Goal: Check status: Check status

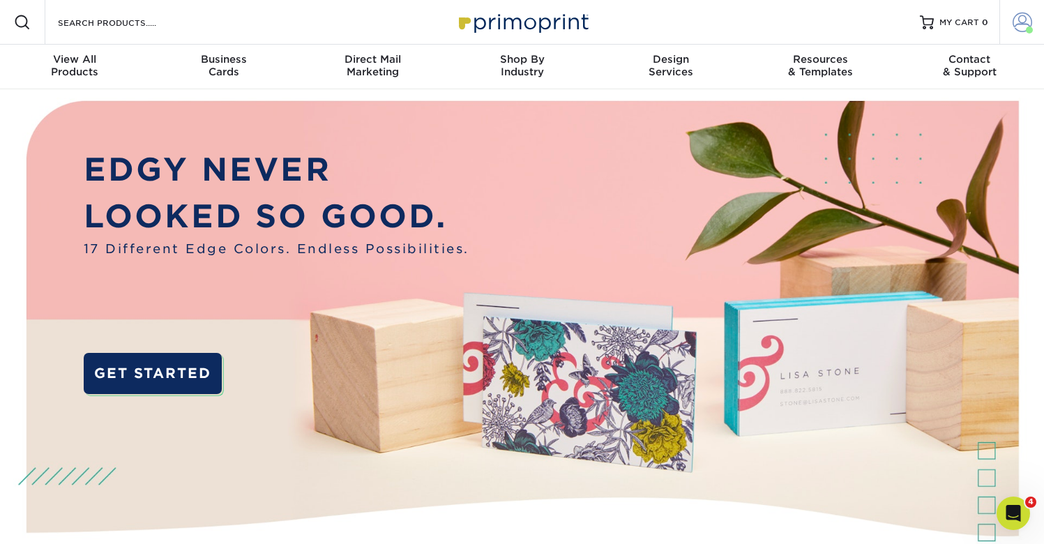
click at [1018, 14] on span at bounding box center [1022, 23] width 20 height 20
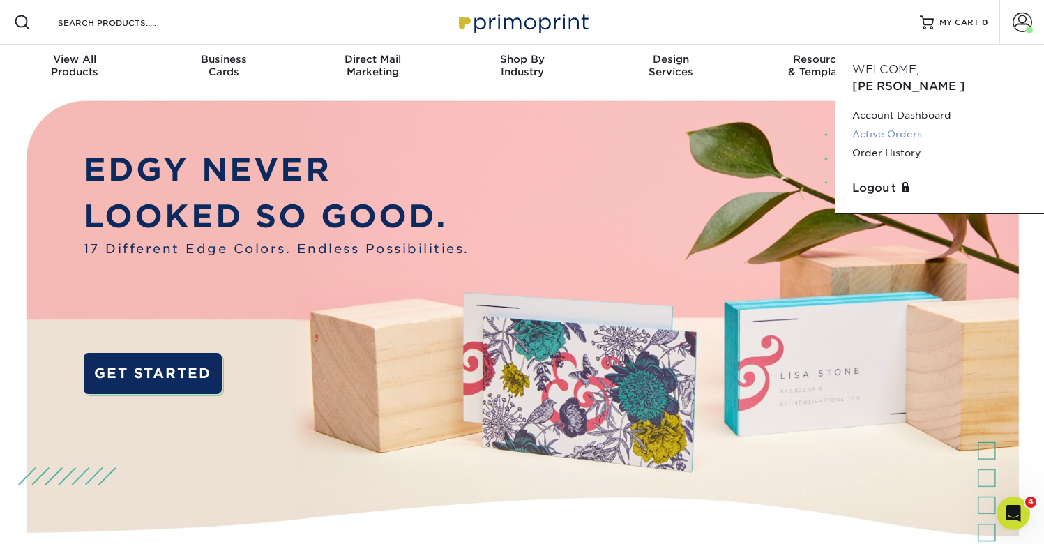
click at [889, 125] on link "Active Orders" at bounding box center [939, 134] width 175 height 19
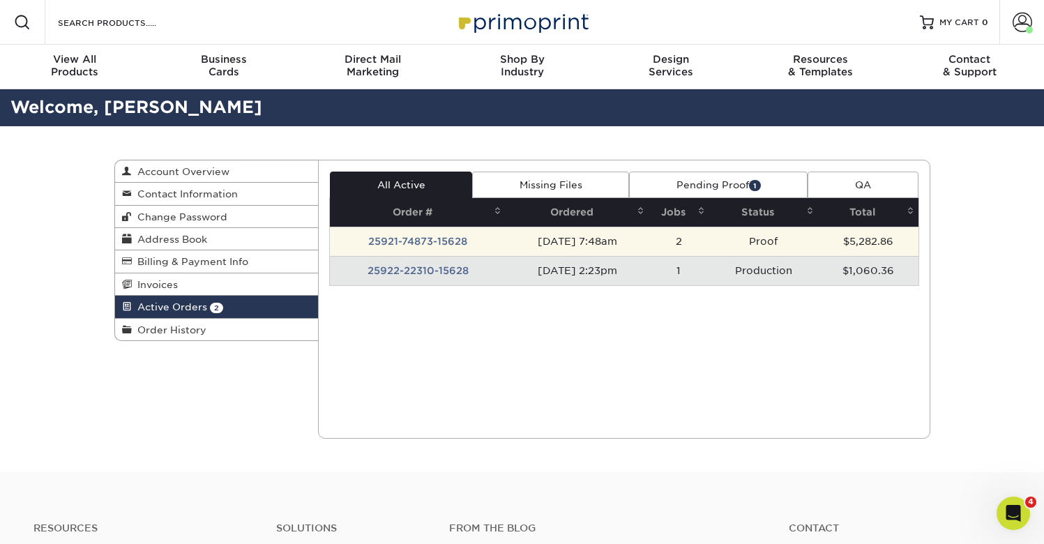
click at [612, 245] on td "[DATE] 7:48am" at bounding box center [576, 241] width 143 height 29
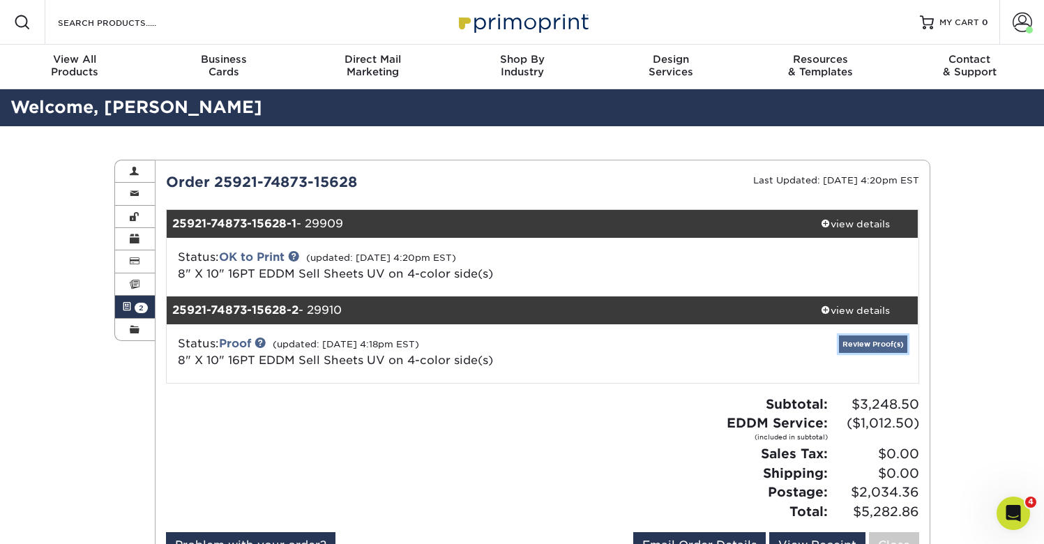
click at [860, 340] on link "Review Proof(s)" at bounding box center [873, 343] width 68 height 17
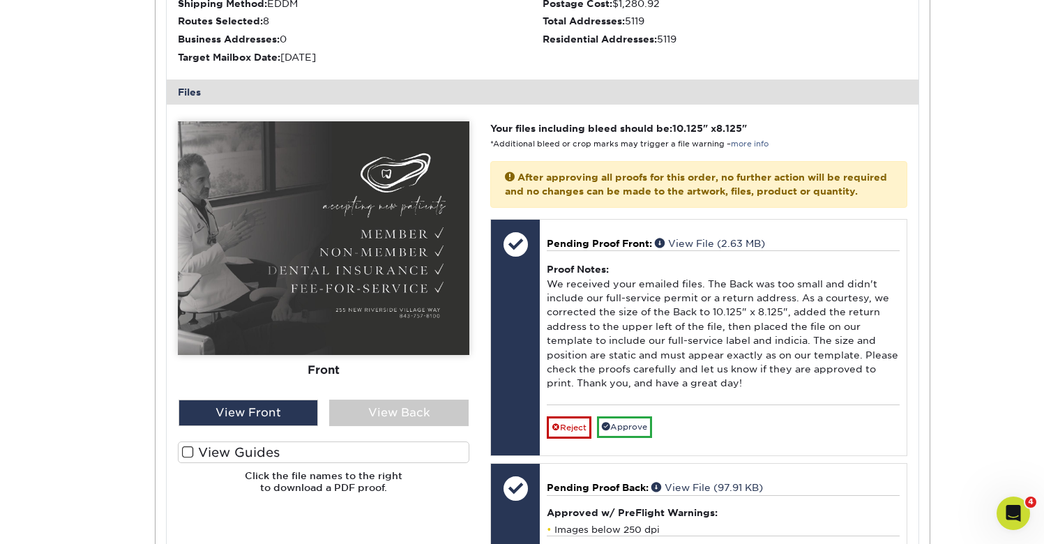
scroll to position [581, 0]
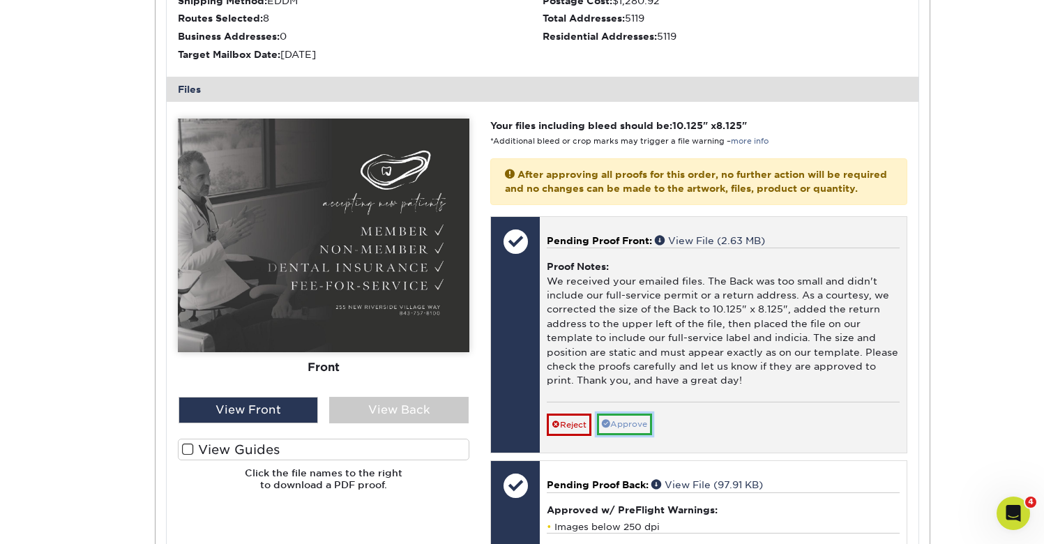
click at [642, 435] on link "Approve" at bounding box center [624, 424] width 55 height 22
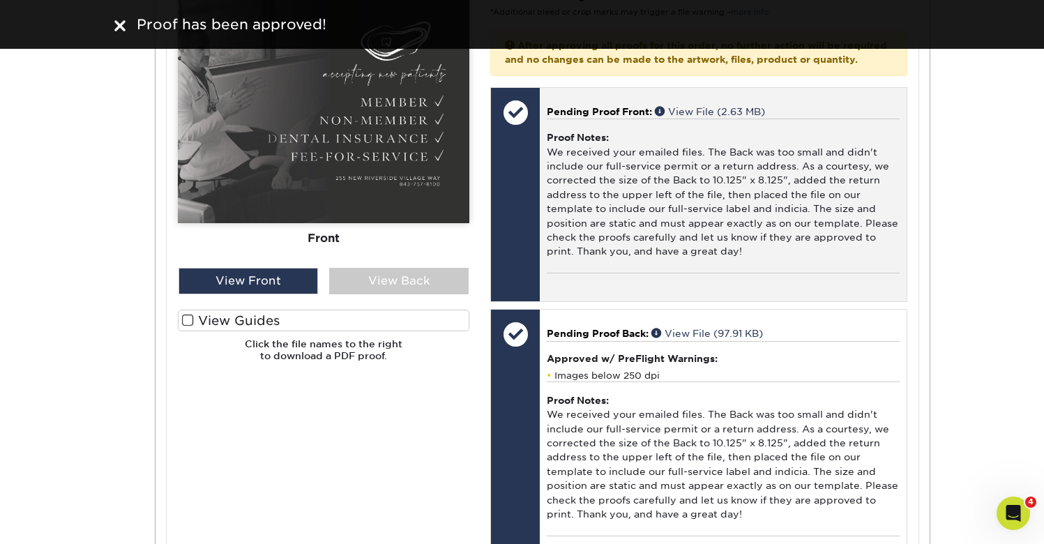
scroll to position [719, 0]
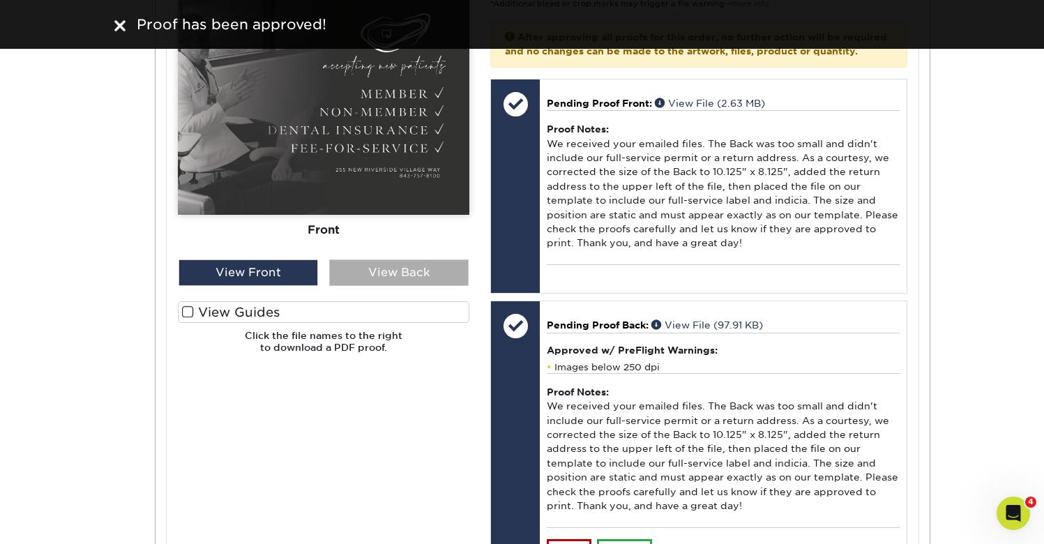
click at [427, 275] on div "View Back" at bounding box center [398, 272] width 139 height 26
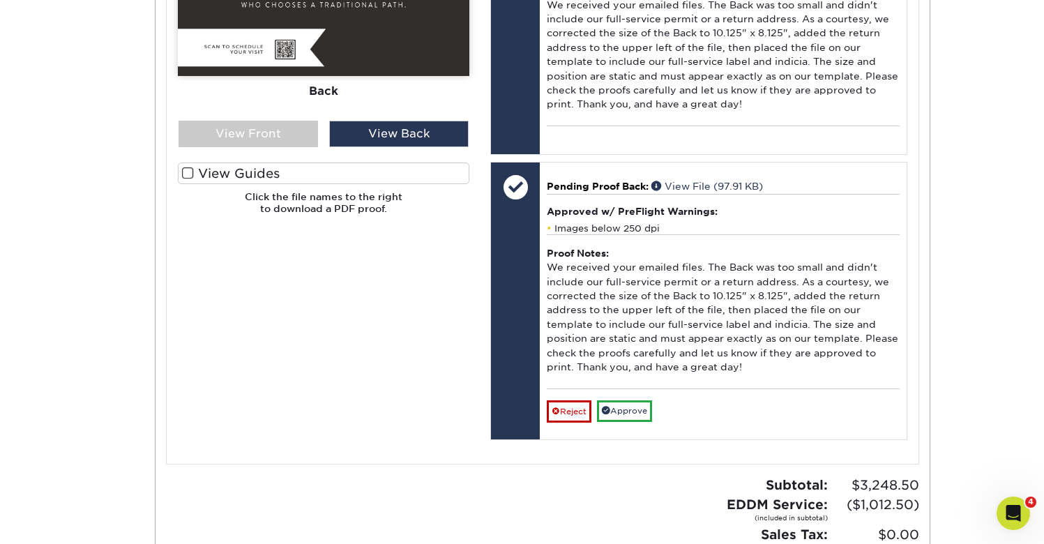
scroll to position [860, 0]
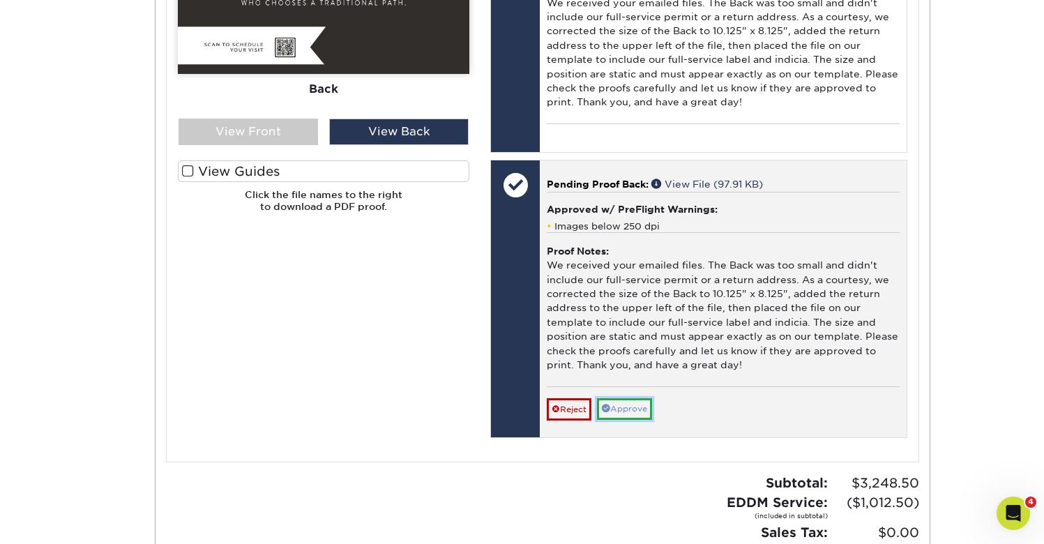
click at [638, 420] on link "Approve" at bounding box center [624, 409] width 55 height 22
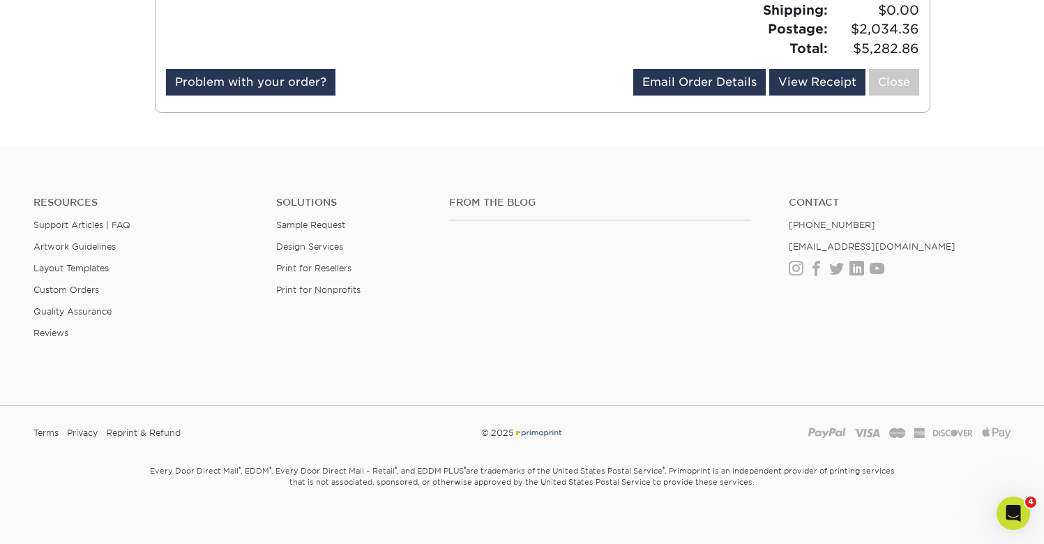
scroll to position [1380, 0]
